Goal: Use online tool/utility: Use online tool/utility

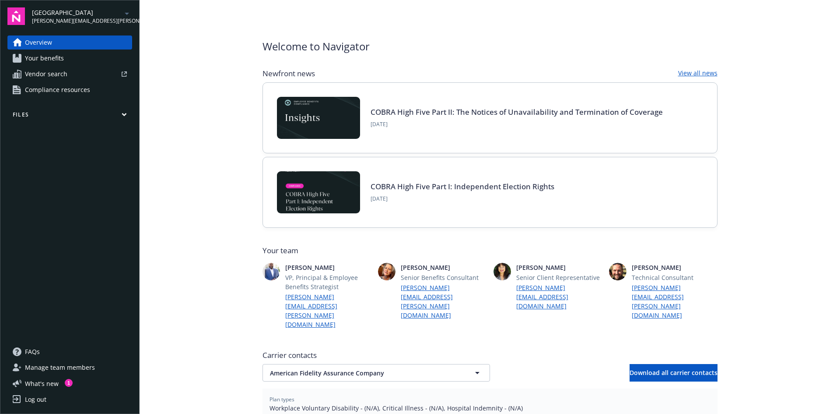
scroll to position [131, 0]
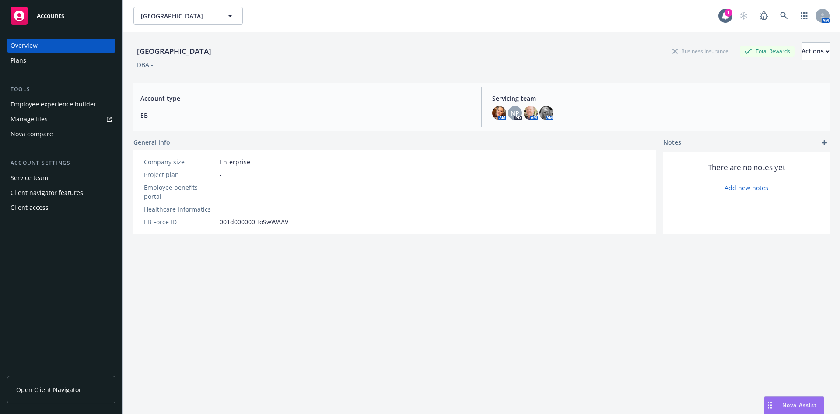
click at [797, 402] on span "Nova Assist" at bounding box center [800, 404] width 35 height 7
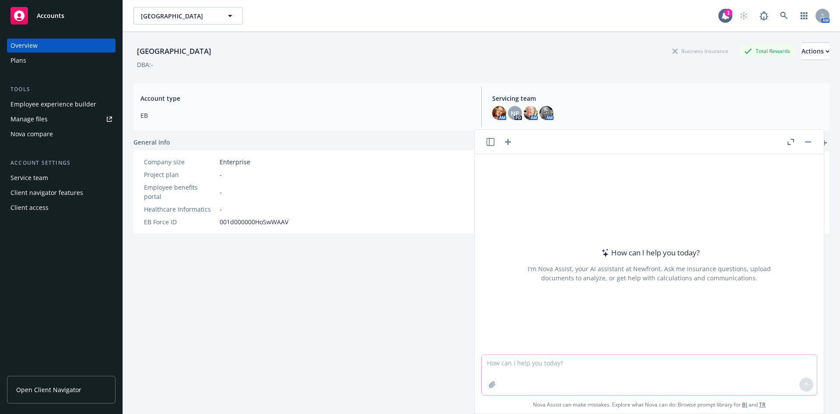
click at [491, 365] on textarea at bounding box center [649, 375] width 335 height 40
paste textarea
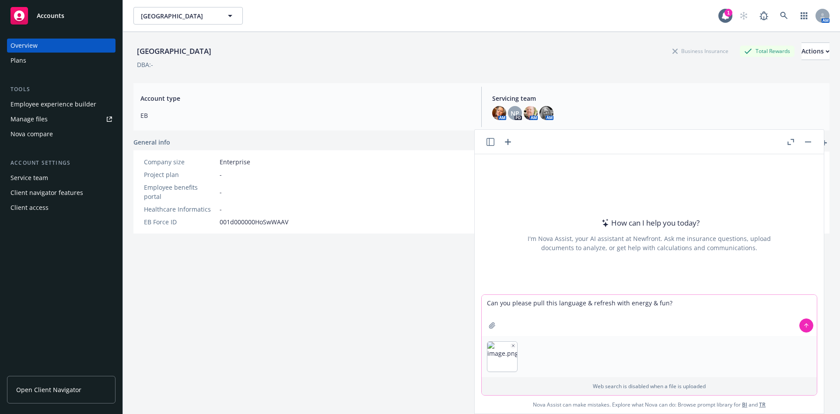
type textarea "Can you please pull this language & refresh with energy & fun?"
click at [804, 326] on icon at bounding box center [807, 325] width 6 height 6
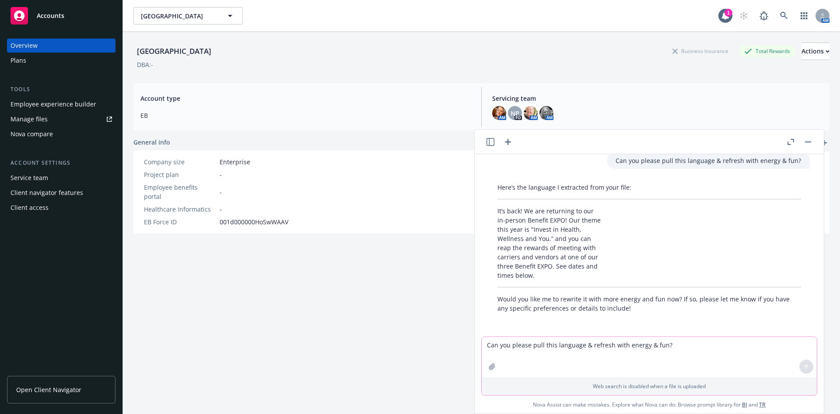
scroll to position [39, 0]
click at [493, 347] on textarea "Can you please pull this language & refresh with energy & fun?" at bounding box center [649, 357] width 335 height 40
type textarea "Yes please. No suggestions"
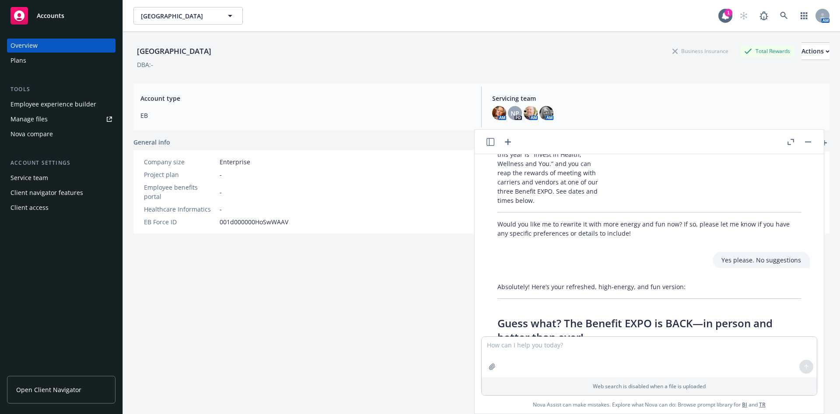
scroll to position [260, 0]
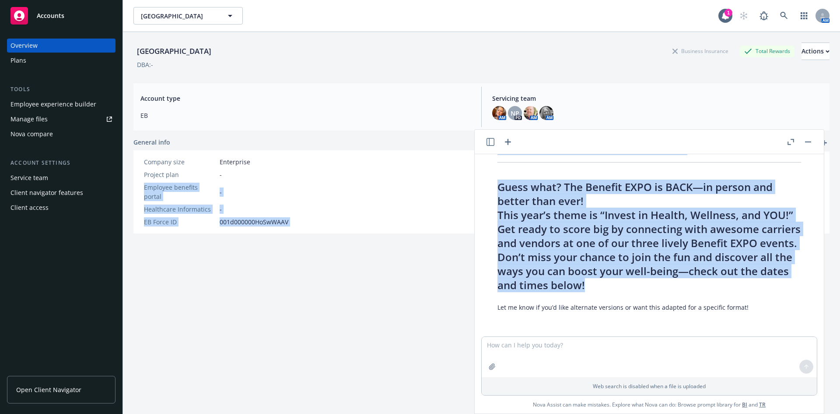
drag, startPoint x: 618, startPoint y: 284, endPoint x: 474, endPoint y: 179, distance: 178.8
click at [474, 179] on body "Accounts Overview Plans Tools Employee experience builder Manage files Nova com…" at bounding box center [420, 207] width 840 height 414
copy body "Loremips dolorsit ametco - Adipiscing Elitseddoei - TE Incid UT 201l894587EtDoL…"
